Goal: Task Accomplishment & Management: Complete application form

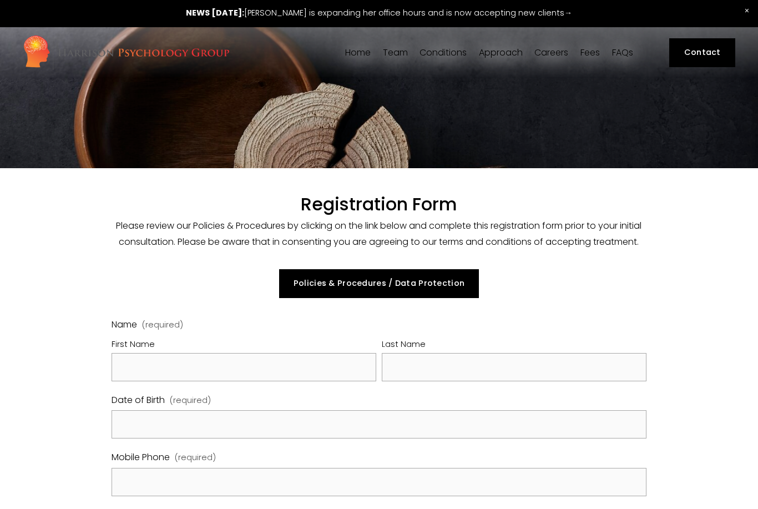
select select "GB"
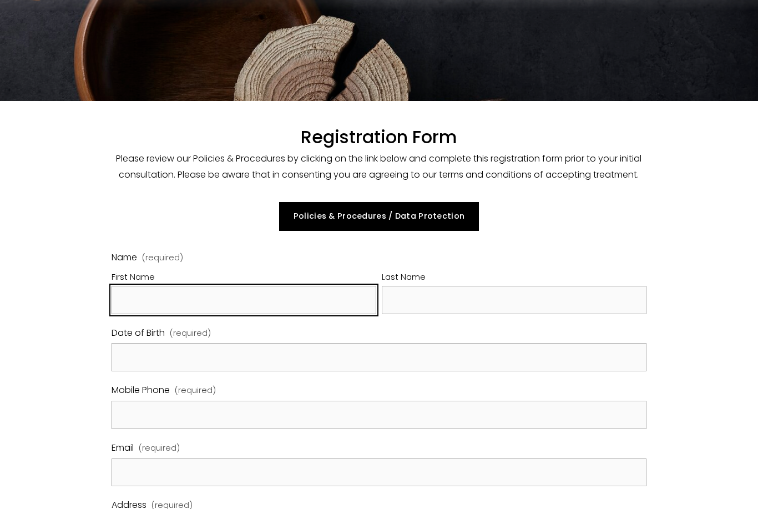
scroll to position [67, 0]
click at [341, 314] on input "First Name" at bounding box center [244, 300] width 265 height 28
type input "Atlas"
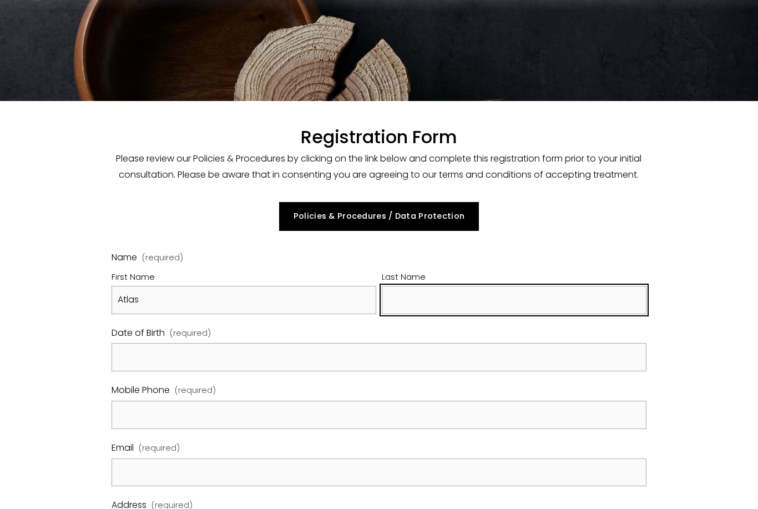
click at [519, 314] on input "Last Name" at bounding box center [514, 300] width 265 height 28
type input "[PERSON_NAME]"
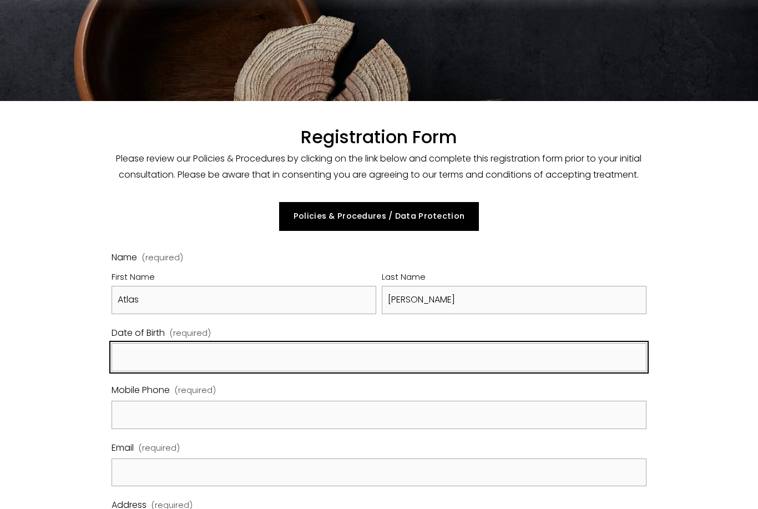
click at [445, 371] on input "Date of Birth (required)" at bounding box center [379, 357] width 534 height 28
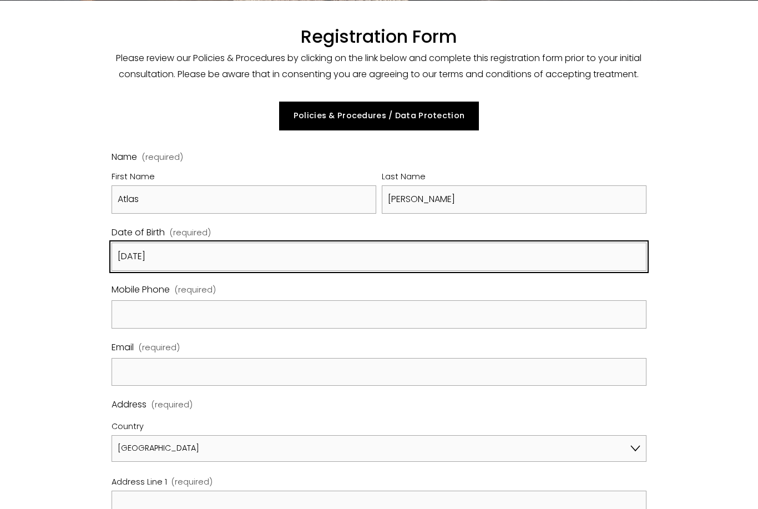
scroll to position [168, 0]
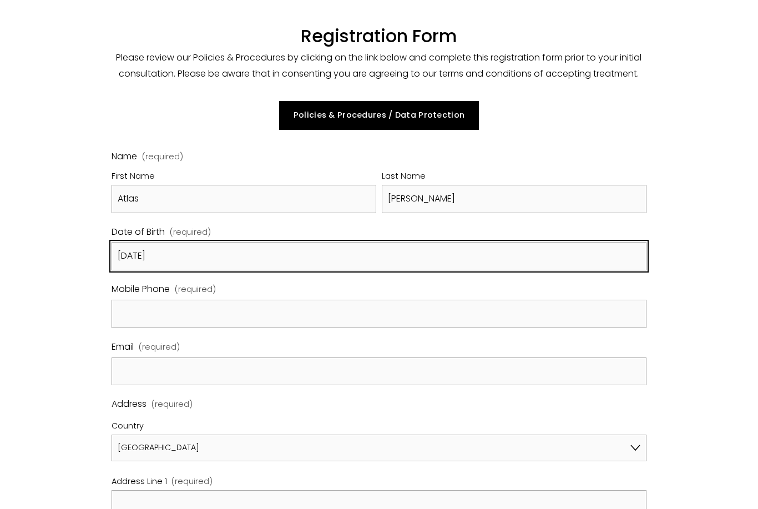
type input "[DATE]"
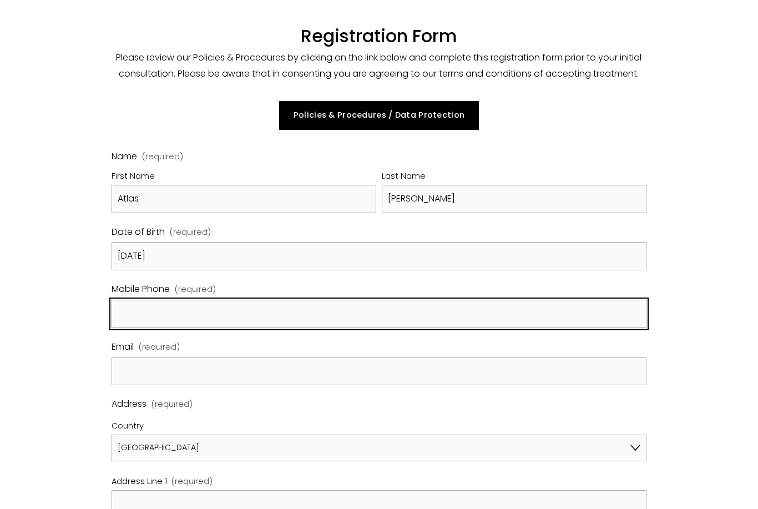
click at [430, 328] on input "Mobile Phone (required)" at bounding box center [379, 314] width 534 height 28
type input "07399511117"
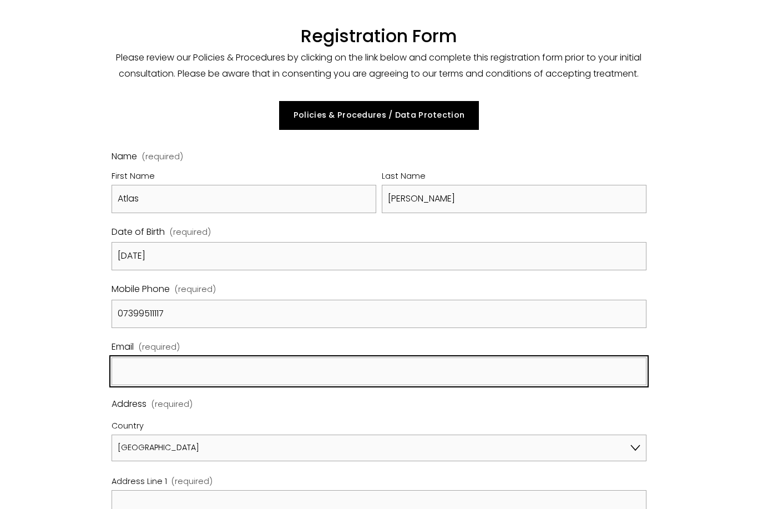
click at [398, 386] on input "Email (required)" at bounding box center [379, 371] width 534 height 28
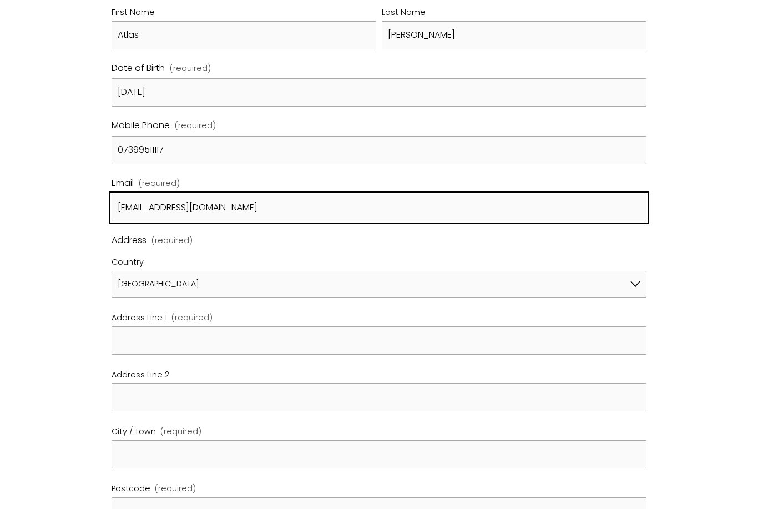
type input "[EMAIL_ADDRESS][DOMAIN_NAME]"
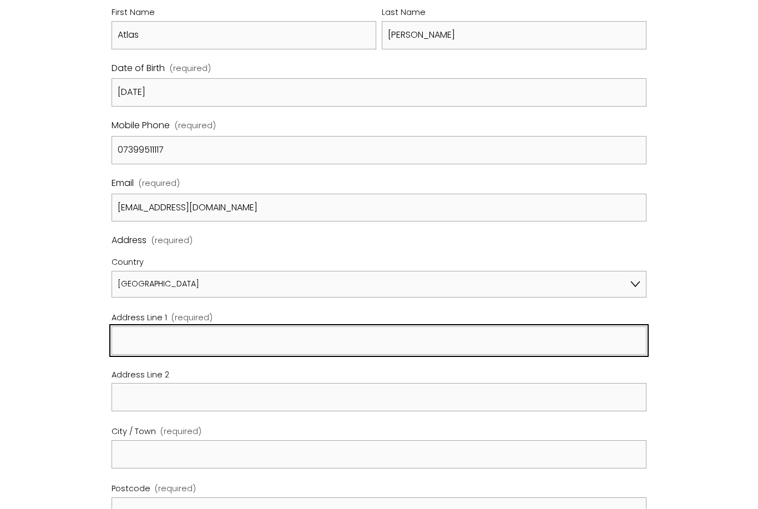
click at [352, 355] on input "Address Line 1 (required)" at bounding box center [379, 341] width 534 height 28
type input "[STREET_ADDRESS]"
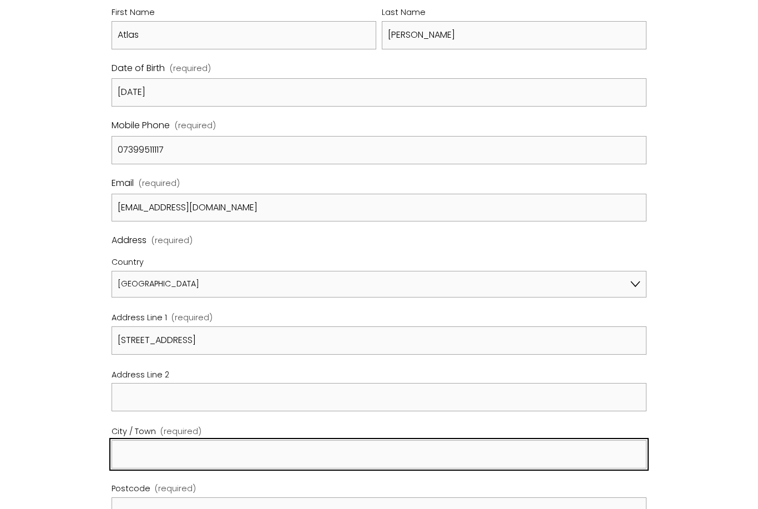
click at [282, 468] on input "City / Town (required)" at bounding box center [379, 454] width 534 height 28
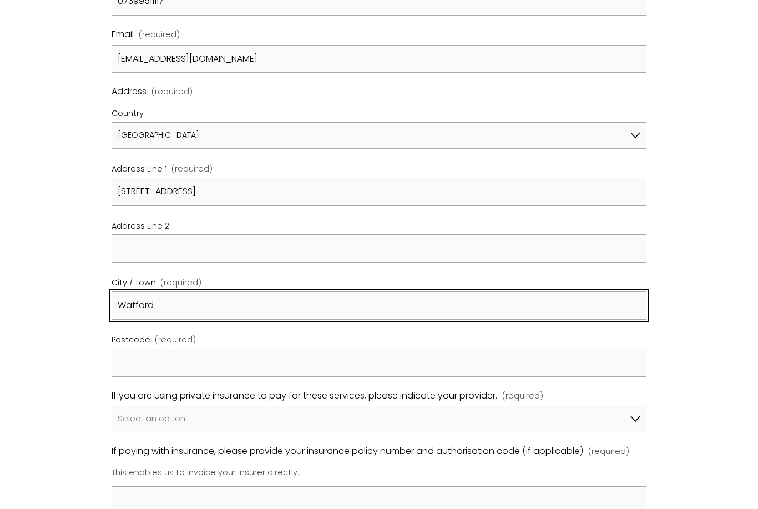
scroll to position [481, 0]
type input "Watford"
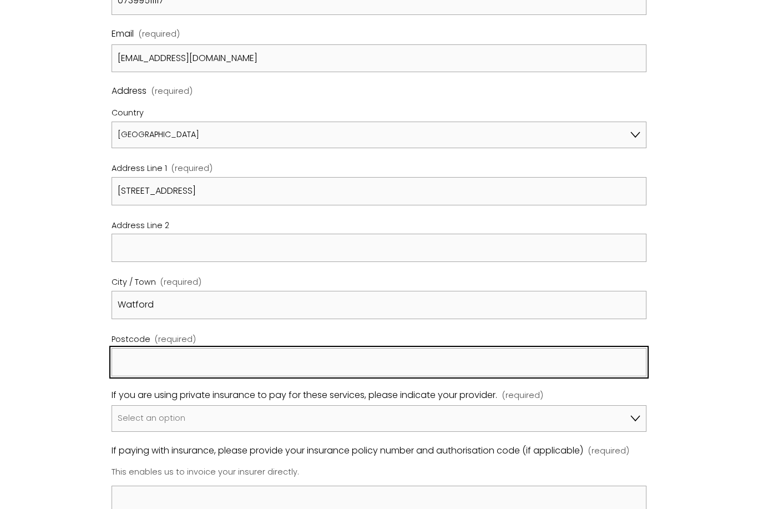
click at [293, 374] on input "Postcode (required)" at bounding box center [379, 362] width 534 height 28
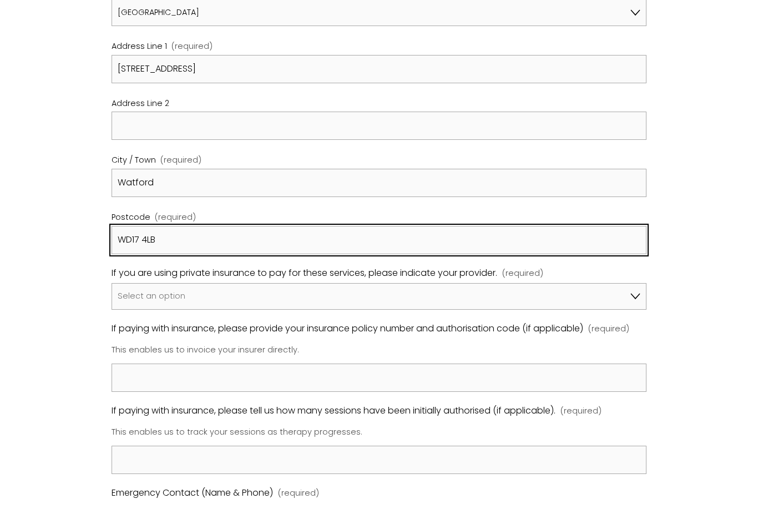
scroll to position [604, 0]
type input "WD17 4LB"
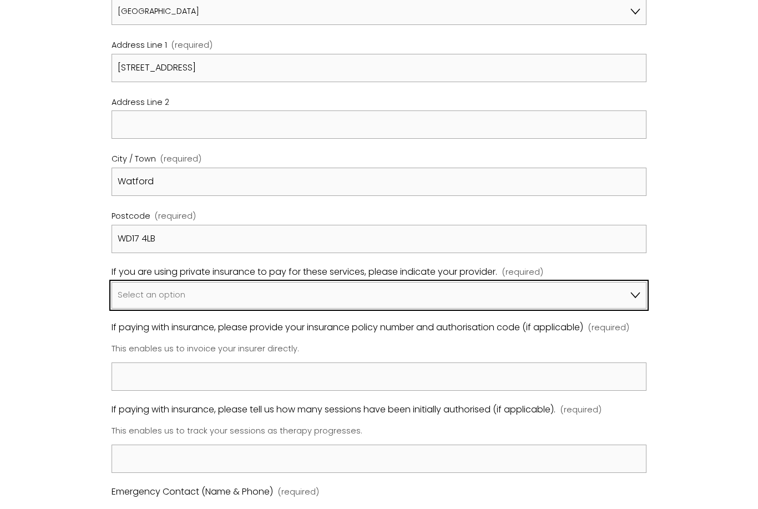
scroll to position [604, 0]
select select "I am not using insurance"
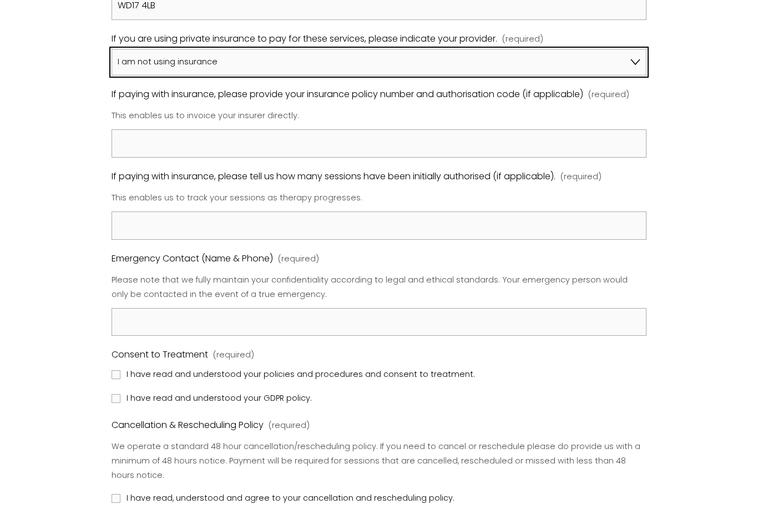
scroll to position [839, 0]
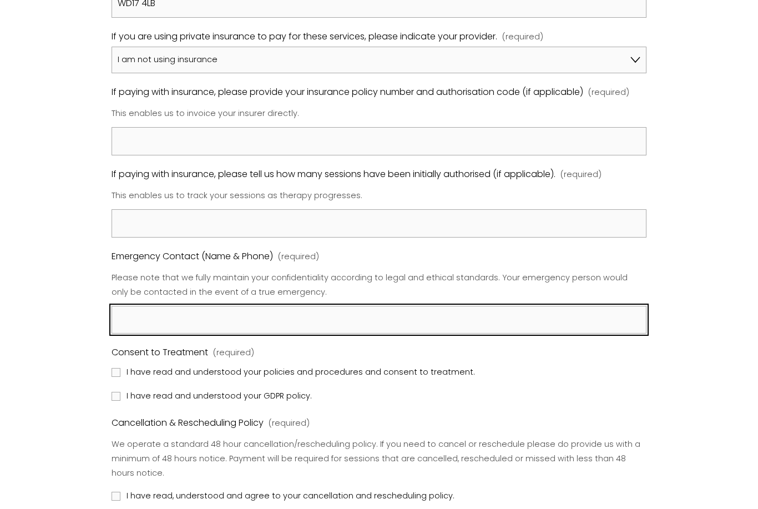
click at [339, 333] on input "Emergency Contact (Name & Phone) (required)" at bounding box center [379, 320] width 534 height 28
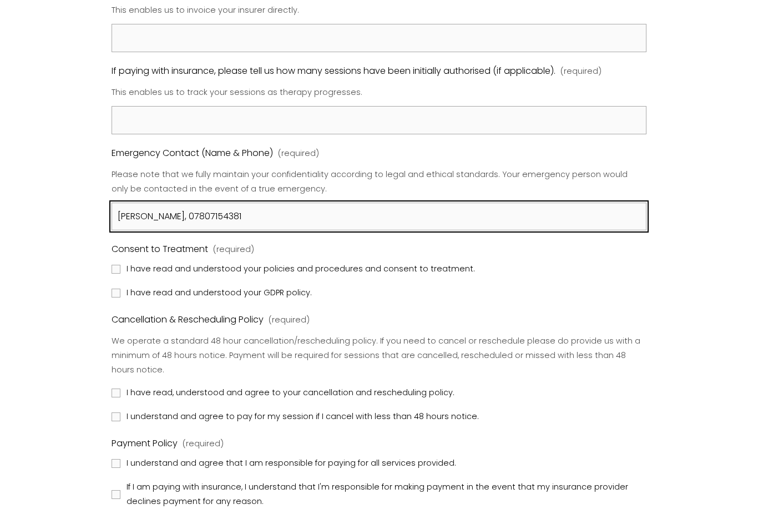
scroll to position [955, 0]
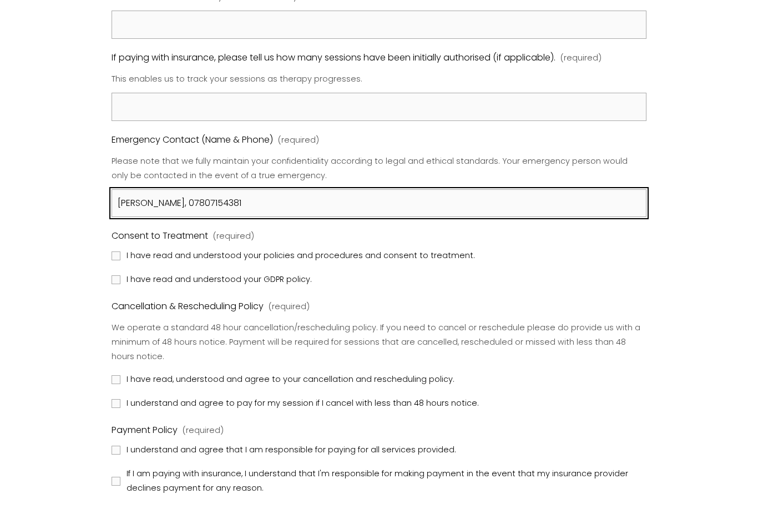
type input "[PERSON_NAME], 07807154381"
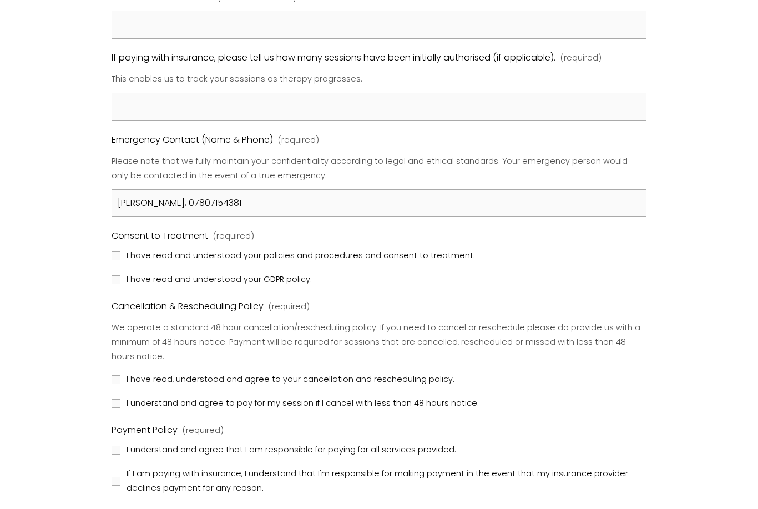
scroll to position [956, 0]
click at [116, 260] on input "I have read and understood your policies and procedures and consent to treatmen…" at bounding box center [116, 255] width 9 height 9
checkbox input "true"
click at [116, 284] on input "I have read and understood your GDPR policy." at bounding box center [116, 279] width 9 height 9
checkbox input "true"
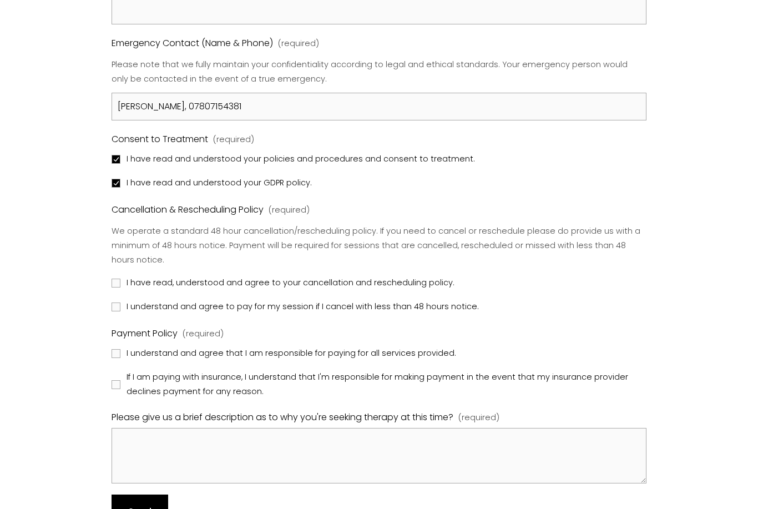
scroll to position [1052, 0]
click at [114, 287] on input "I have read, understood and agree to your cancellation and rescheduling policy." at bounding box center [116, 282] width 9 height 9
checkbox input "true"
click at [114, 311] on input "I understand and agree to pay for my session if I cancel with less than 48 hour…" at bounding box center [116, 306] width 9 height 9
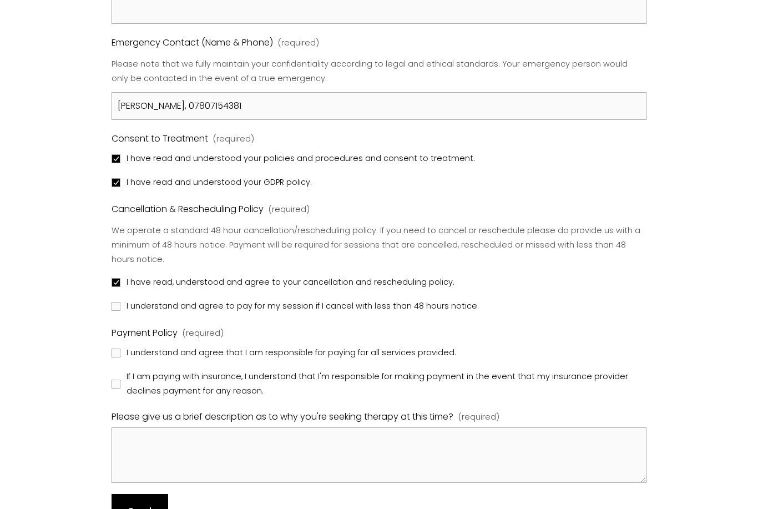
checkbox input "true"
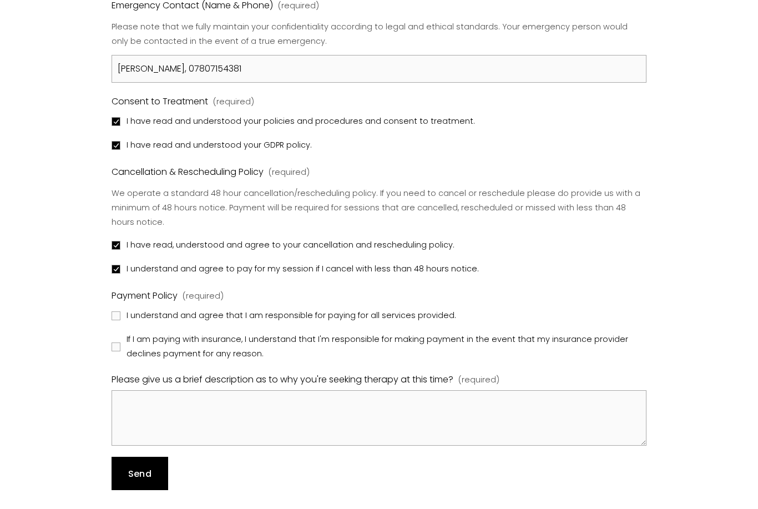
scroll to position [1093, 0]
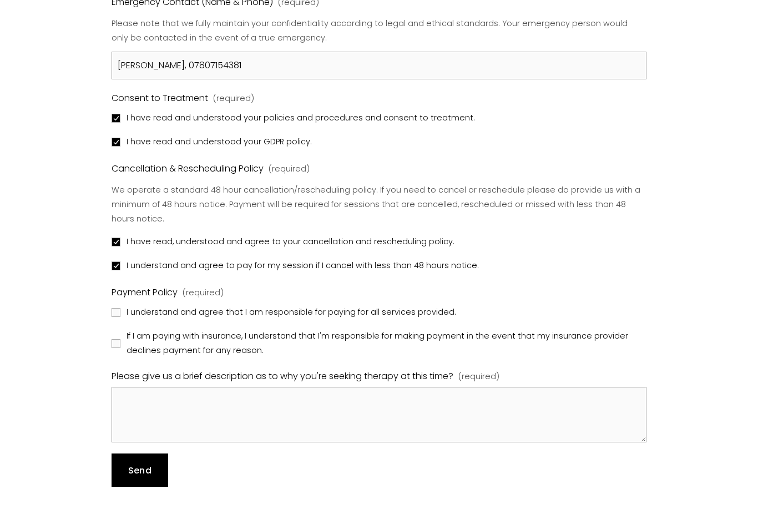
click at [118, 317] on input "I understand and agree that I am responsible for paying for all services provid…" at bounding box center [116, 312] width 9 height 9
checkbox input "true"
click at [119, 348] on input "If I am paying with insurance, I understand that I'm responsible for making pay…" at bounding box center [116, 343] width 9 height 9
checkbox input "true"
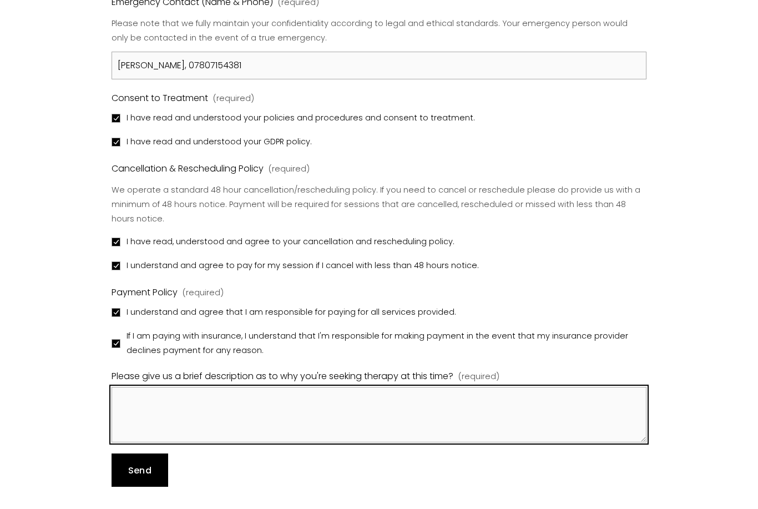
click at [165, 412] on textarea "Please give us a brief description as to why you're seeking therapy at this tim…" at bounding box center [379, 414] width 534 height 55
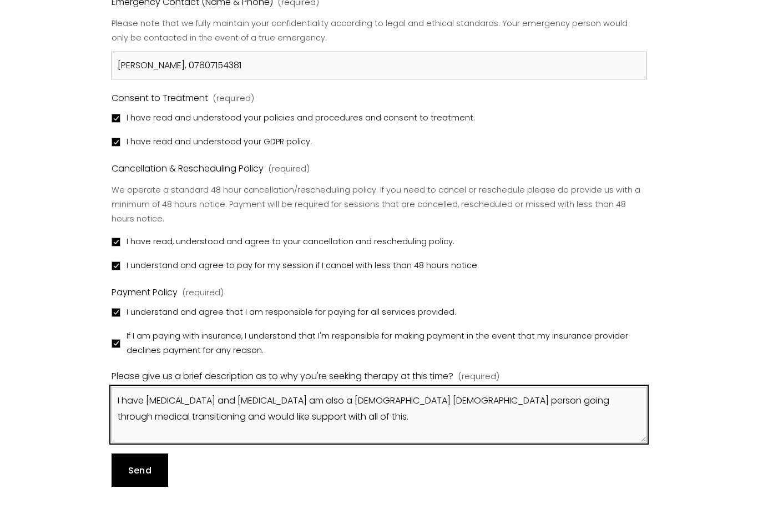
type textarea "I have [MEDICAL_DATA] and [MEDICAL_DATA] am also a [DEMOGRAPHIC_DATA] [DEMOGRAP…"
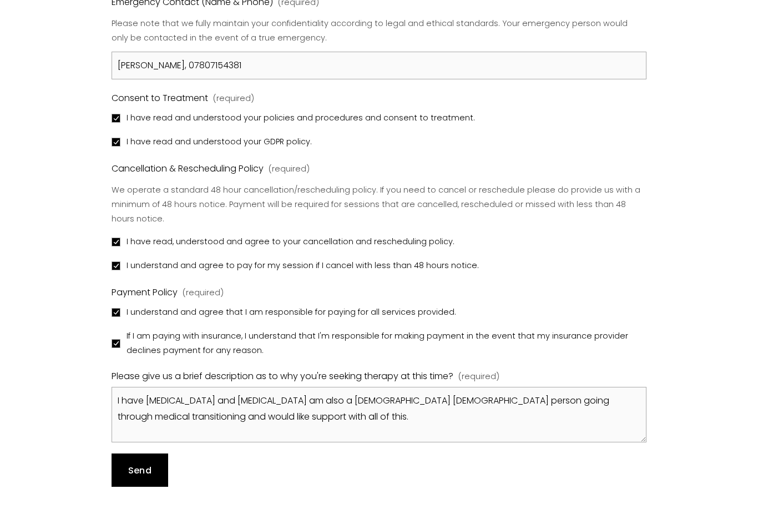
click at [136, 477] on span "Send" at bounding box center [139, 470] width 23 height 13
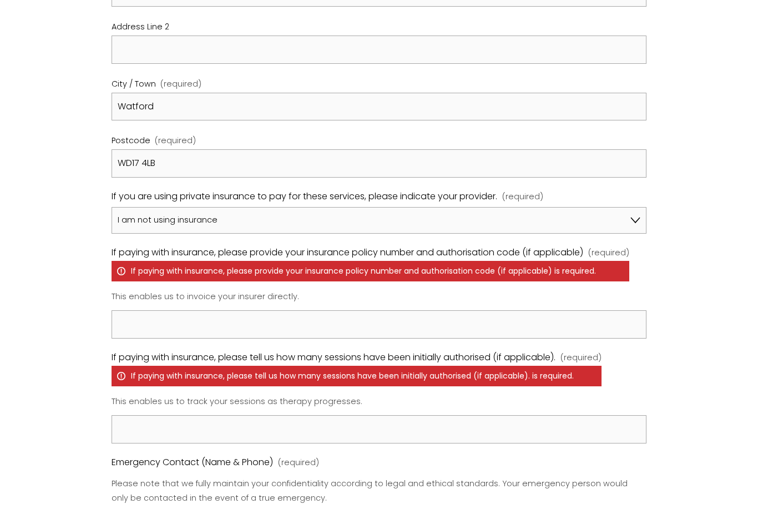
scroll to position [732, 0]
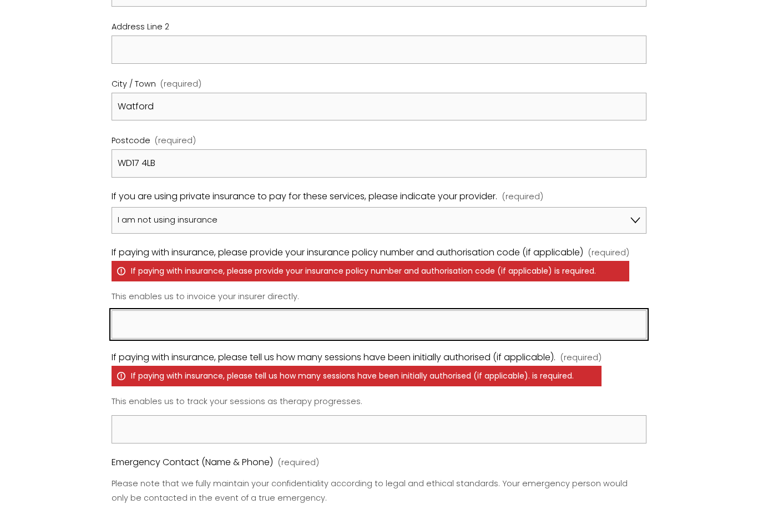
click at [173, 338] on input "If paying with insurance, please provide your insurance policy number and autho…" at bounding box center [379, 324] width 534 height 28
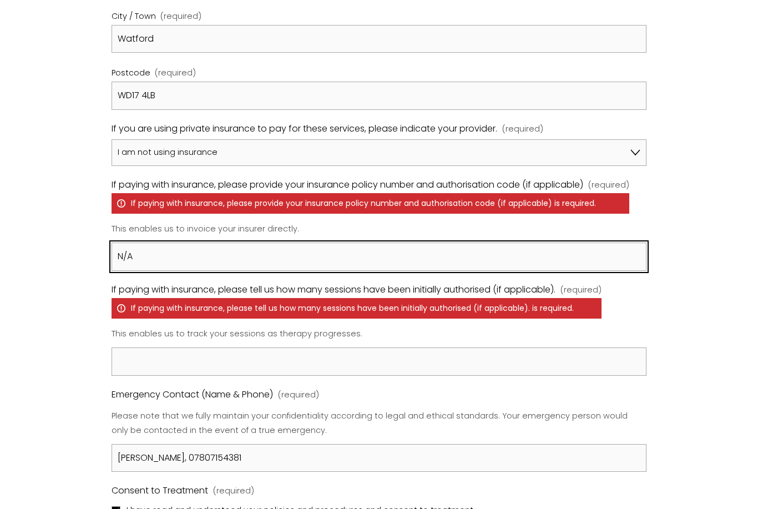
scroll to position [805, 0]
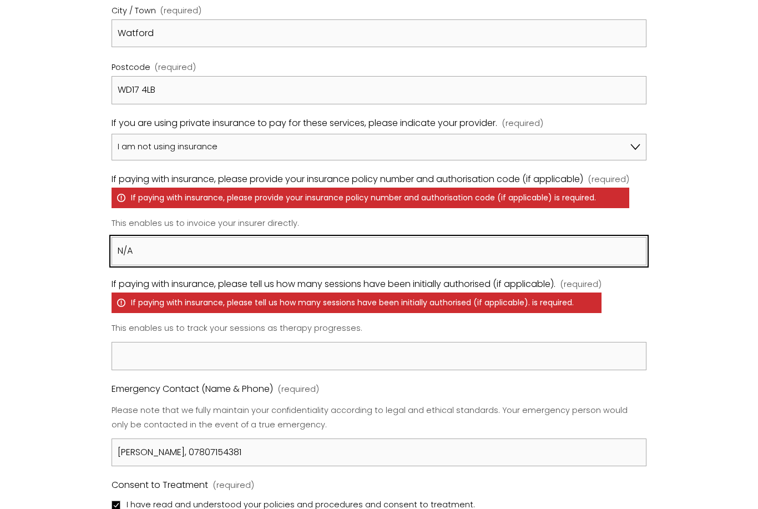
type input "N/A"
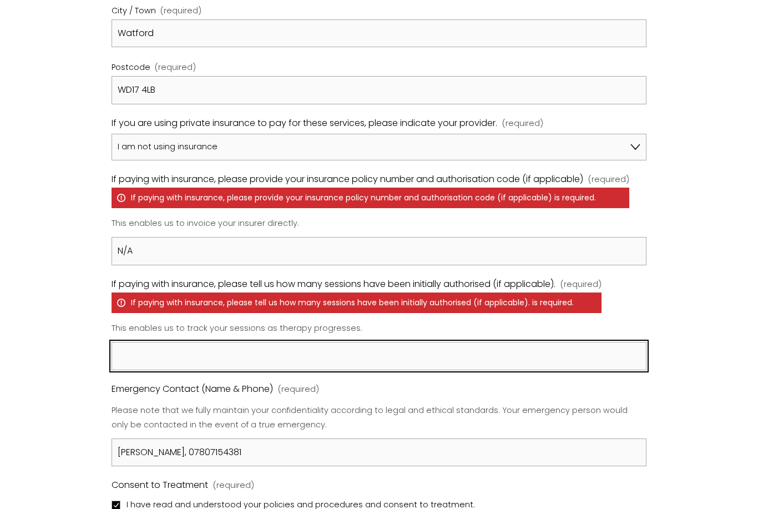
click at [175, 370] on input "If paying with insurance, please tell us how many sessions have been initially …" at bounding box center [379, 356] width 534 height 28
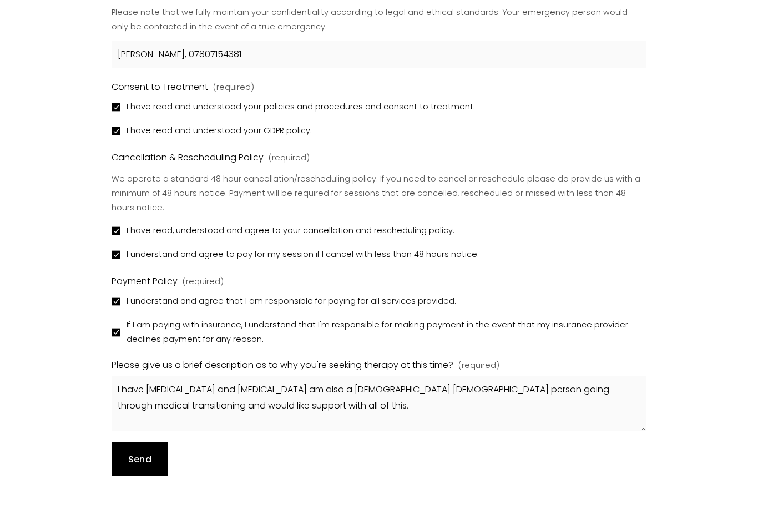
type input "N/A"
click at [140, 475] on button "Send Send" at bounding box center [140, 458] width 56 height 33
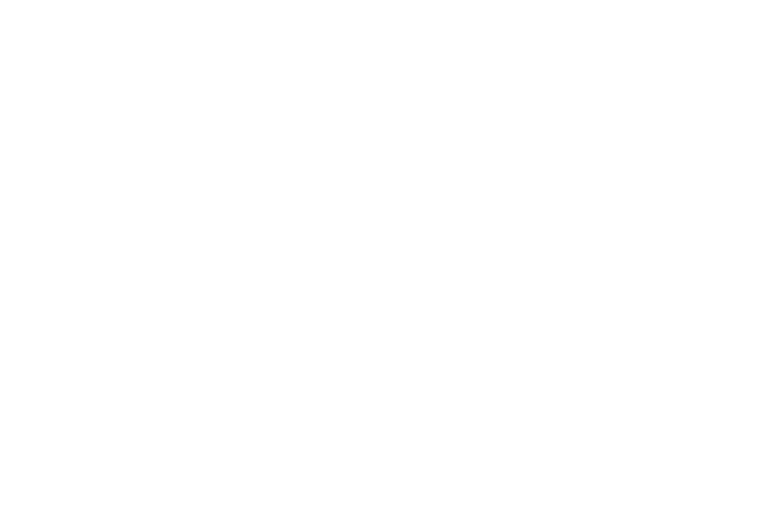
scroll to position [96, 0]
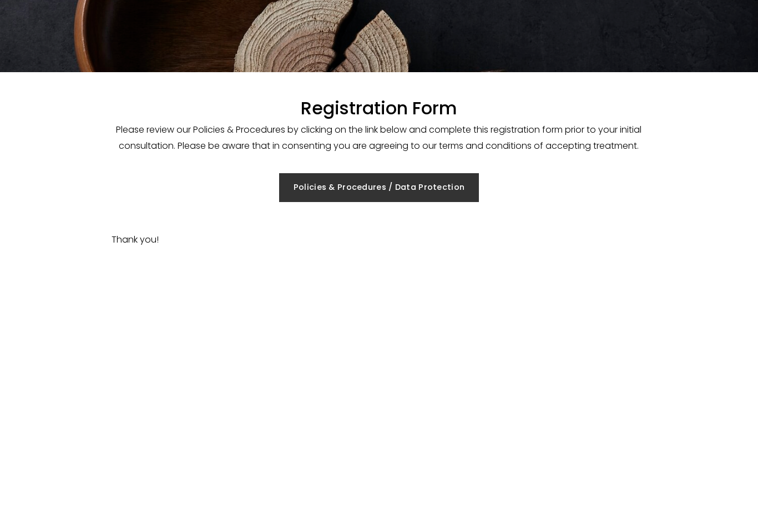
click at [391, 202] on link "Policies & Procedures / Data Protection" at bounding box center [379, 187] width 200 height 29
